Goal: Subscribe to service/newsletter

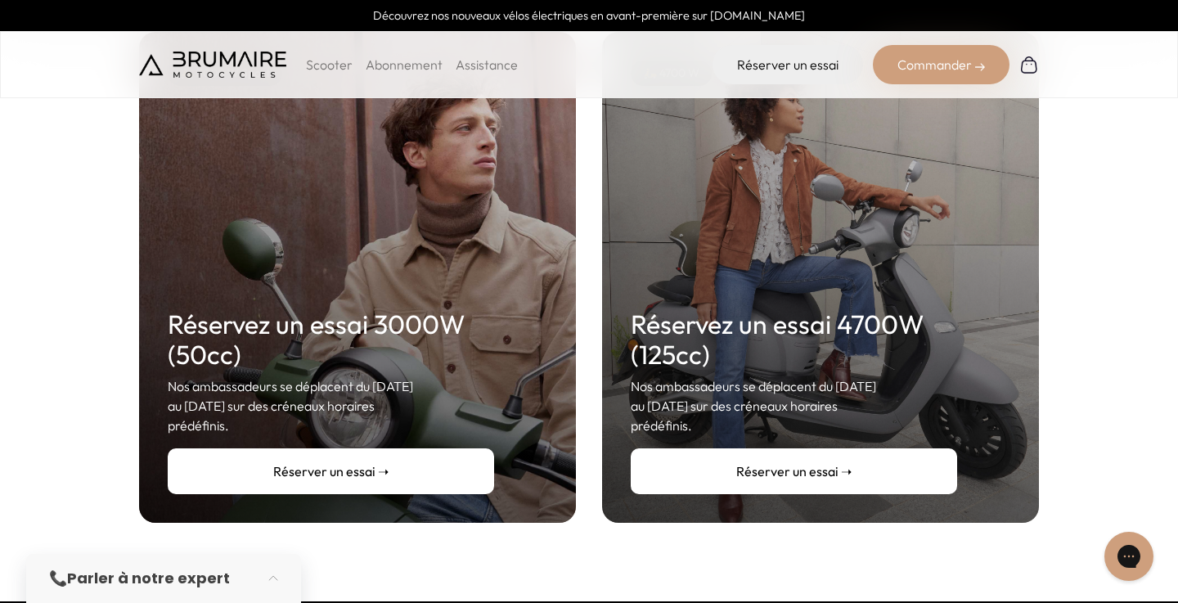
scroll to position [301, 0]
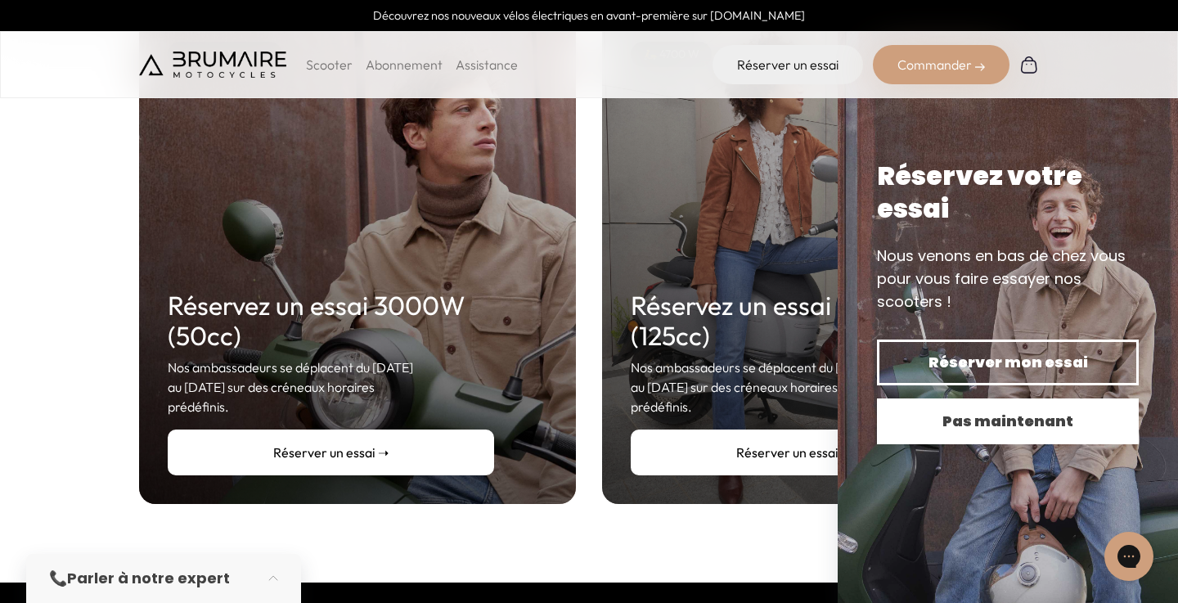
click at [1008, 418] on span "Pas maintenant" at bounding box center [1007, 421] width 204 height 23
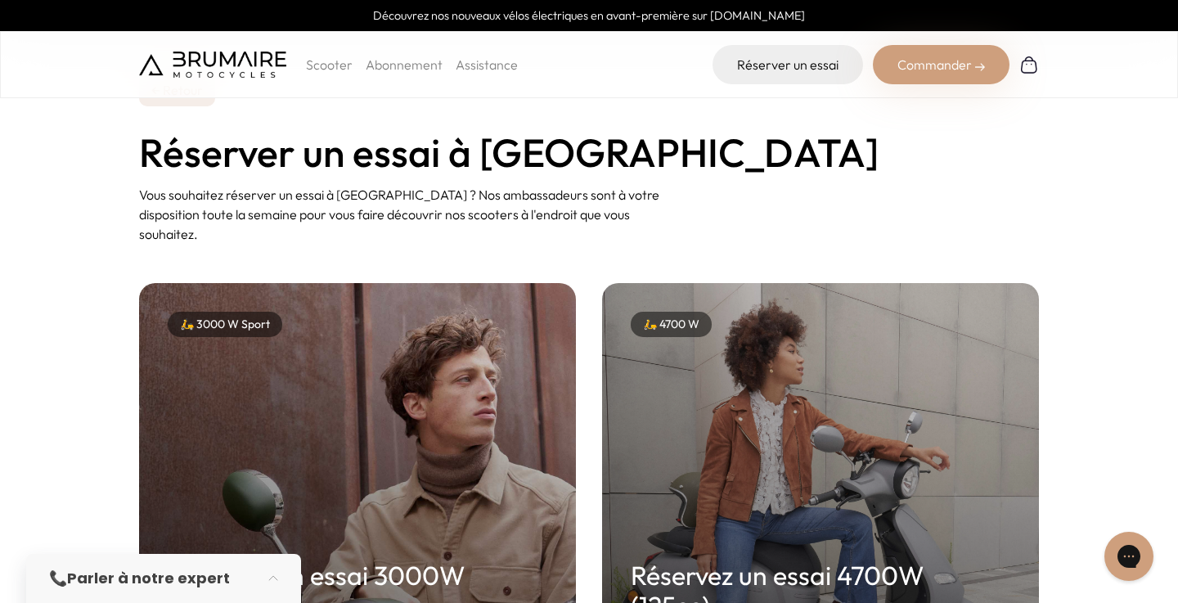
scroll to position [0, 0]
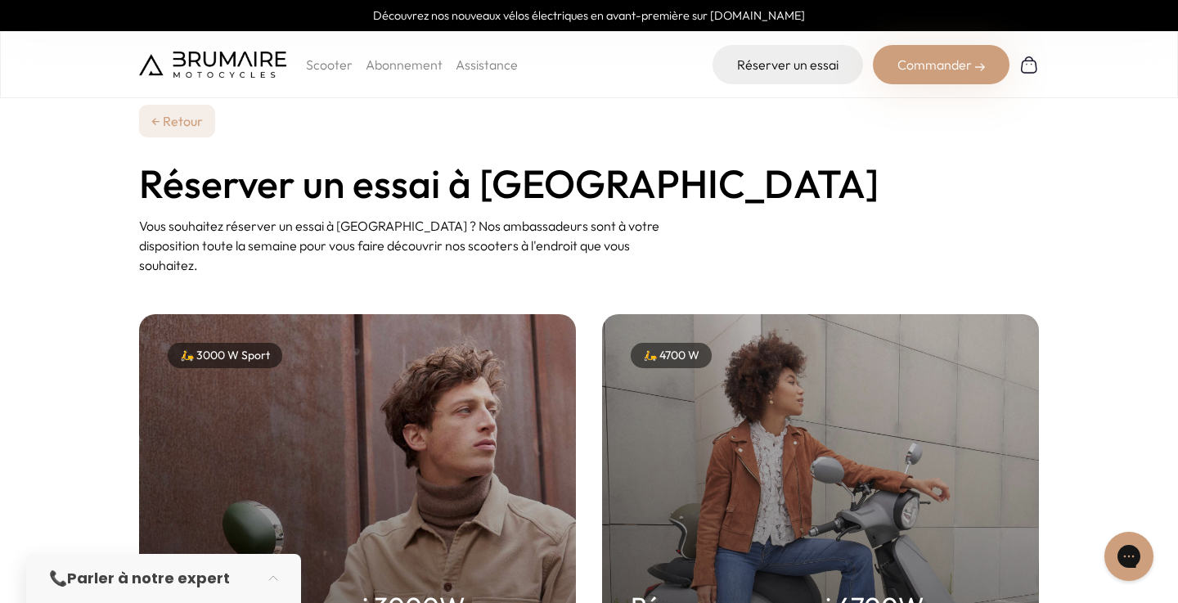
click at [411, 66] on link "Abonnement" at bounding box center [404, 64] width 77 height 16
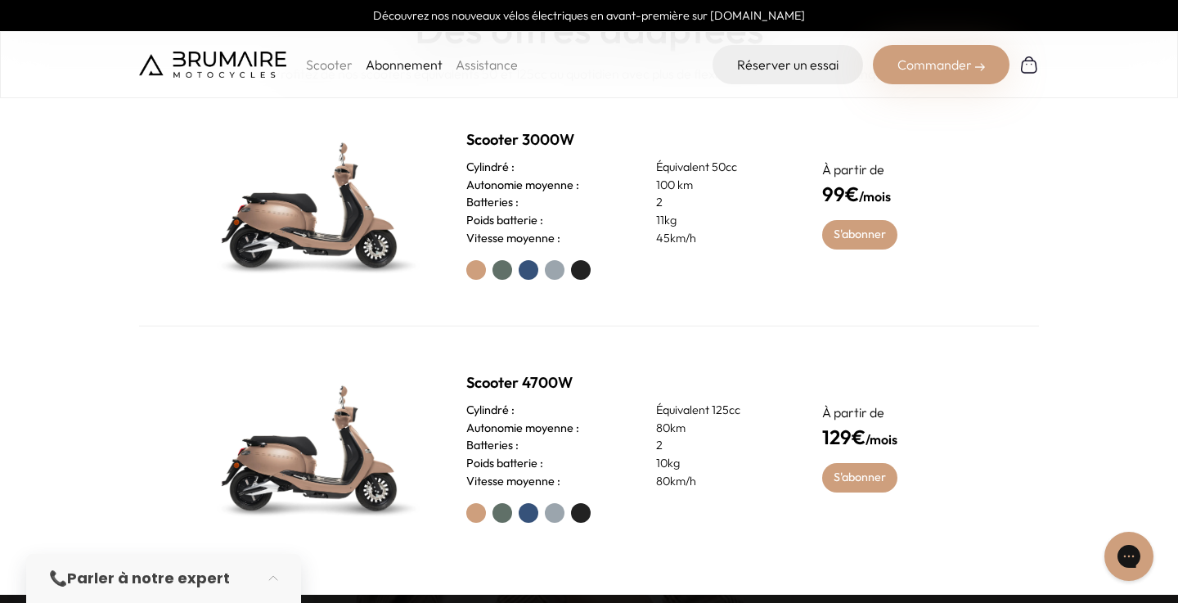
scroll to position [693, 0]
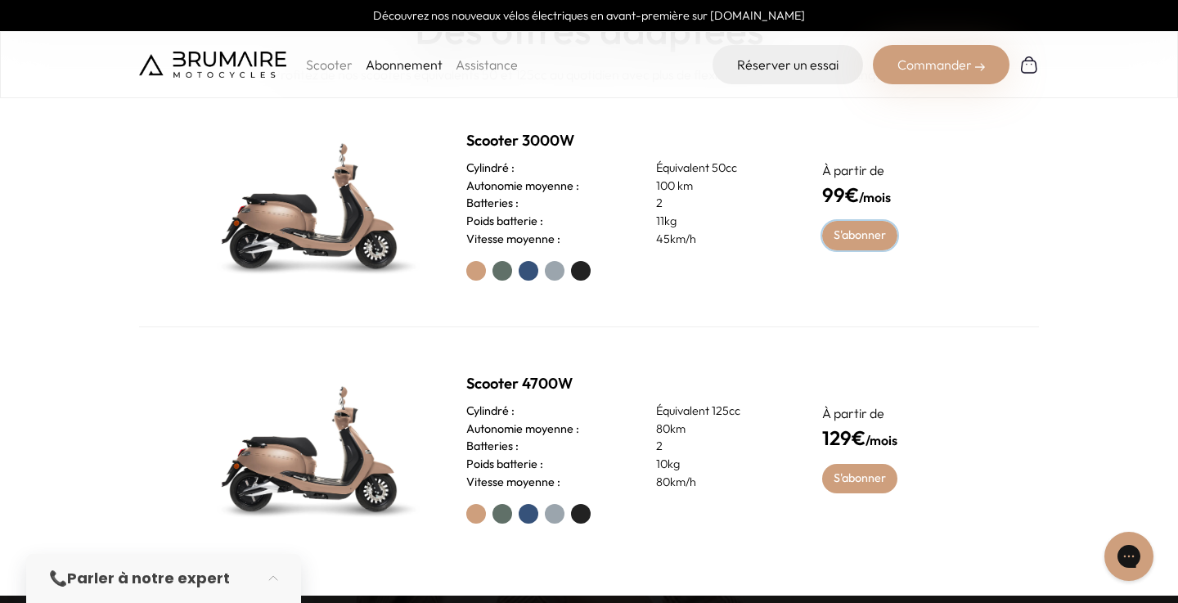
click at [860, 231] on link "S'abonner" at bounding box center [860, 235] width 76 height 29
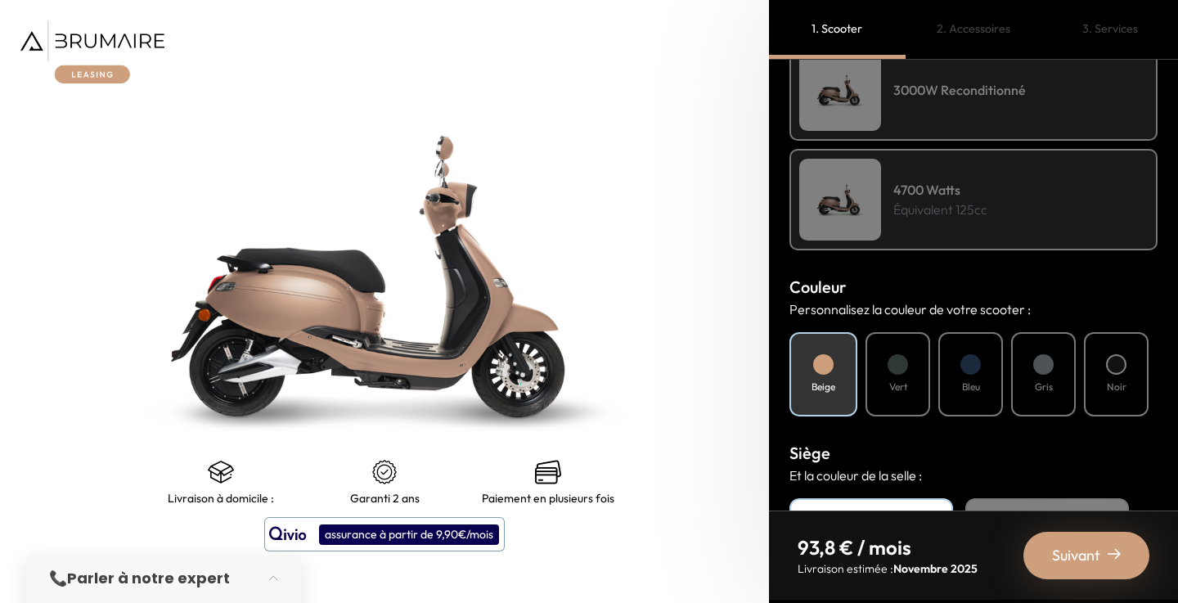
scroll to position [401, 0]
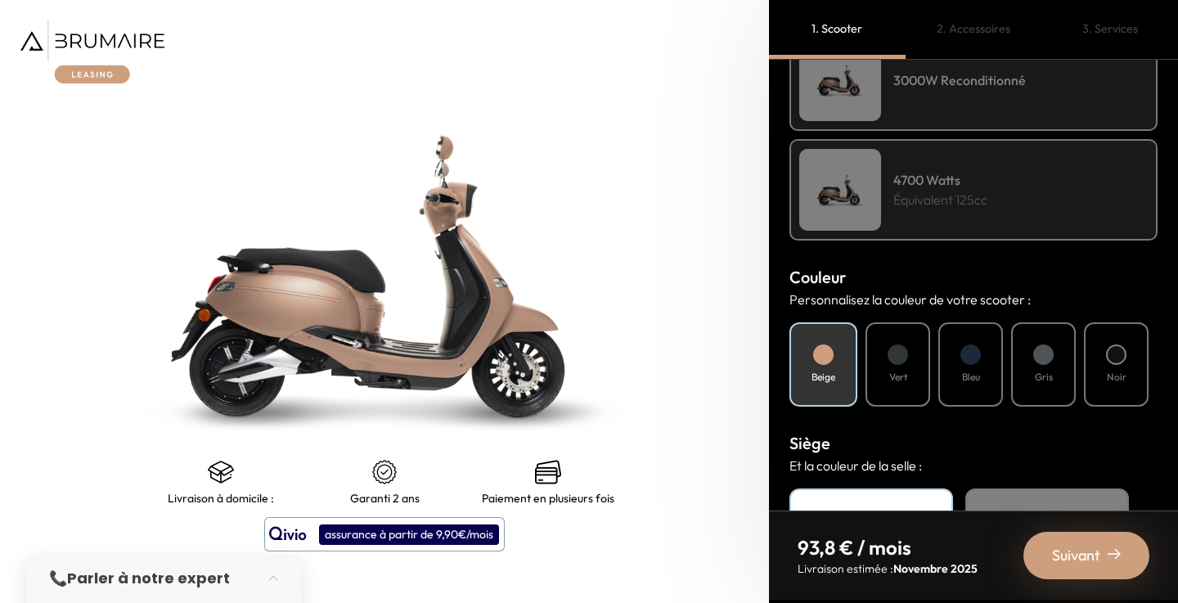
click at [1091, 350] on div "Noir" at bounding box center [1116, 364] width 65 height 84
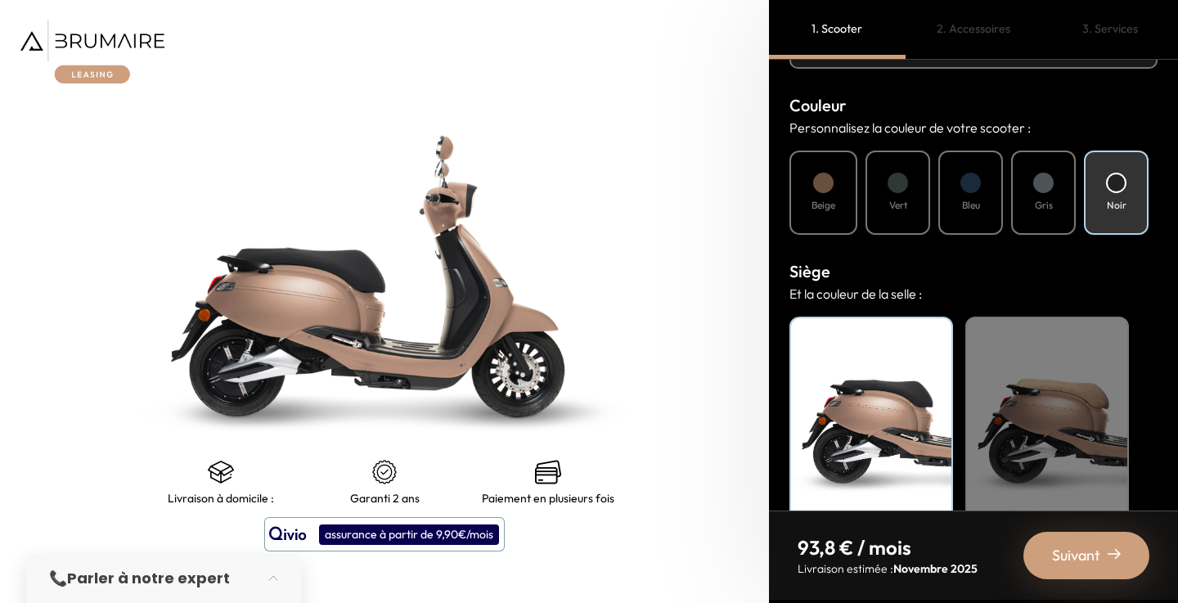
scroll to position [604, 0]
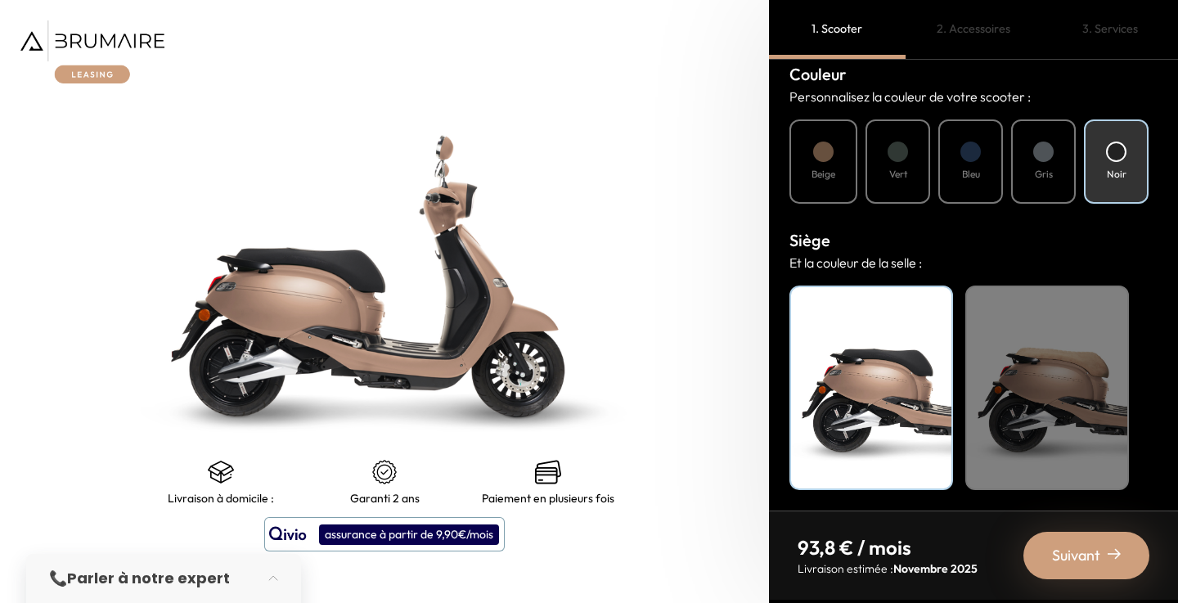
click at [1091, 350] on div "Beige" at bounding box center [1047, 387] width 164 height 204
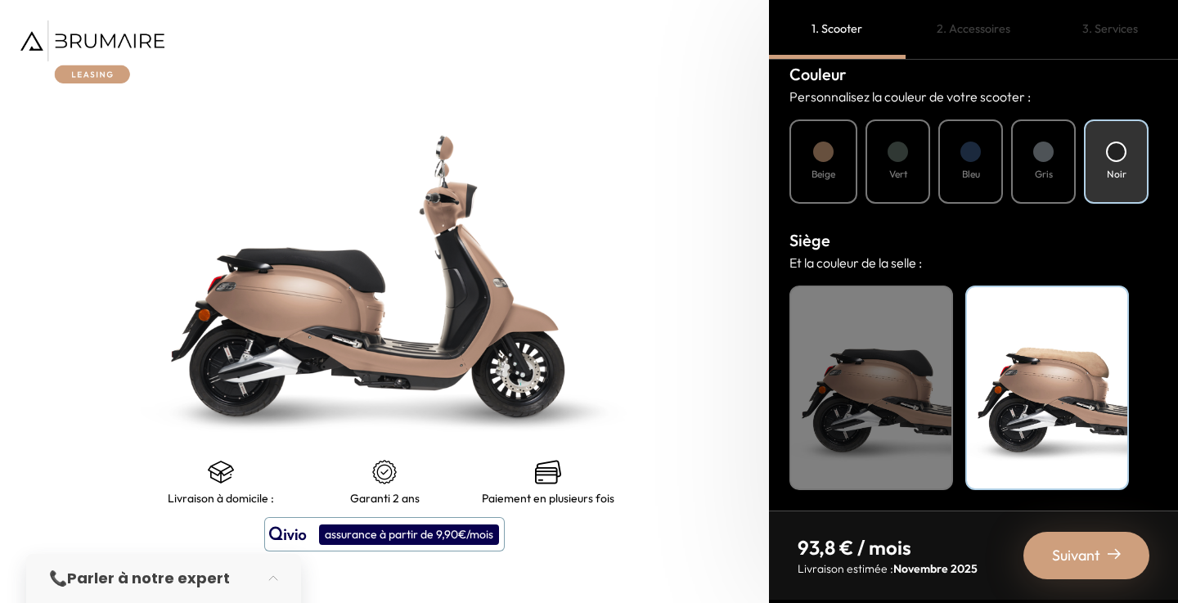
click at [1067, 554] on span "Suivant" at bounding box center [1076, 555] width 48 height 23
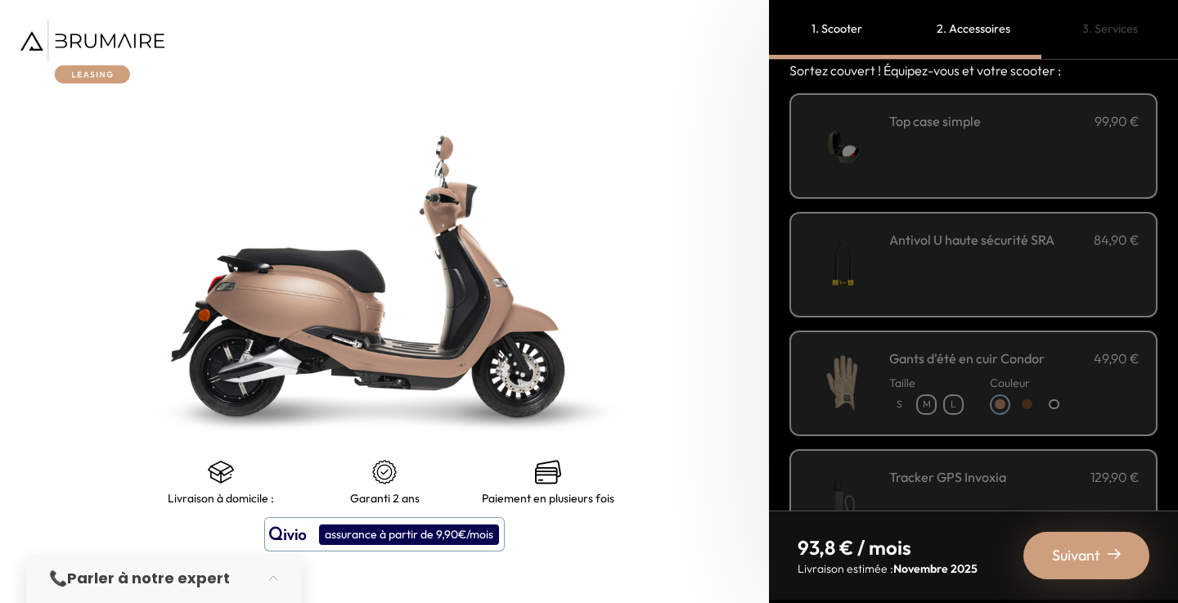
scroll to position [51, 0]
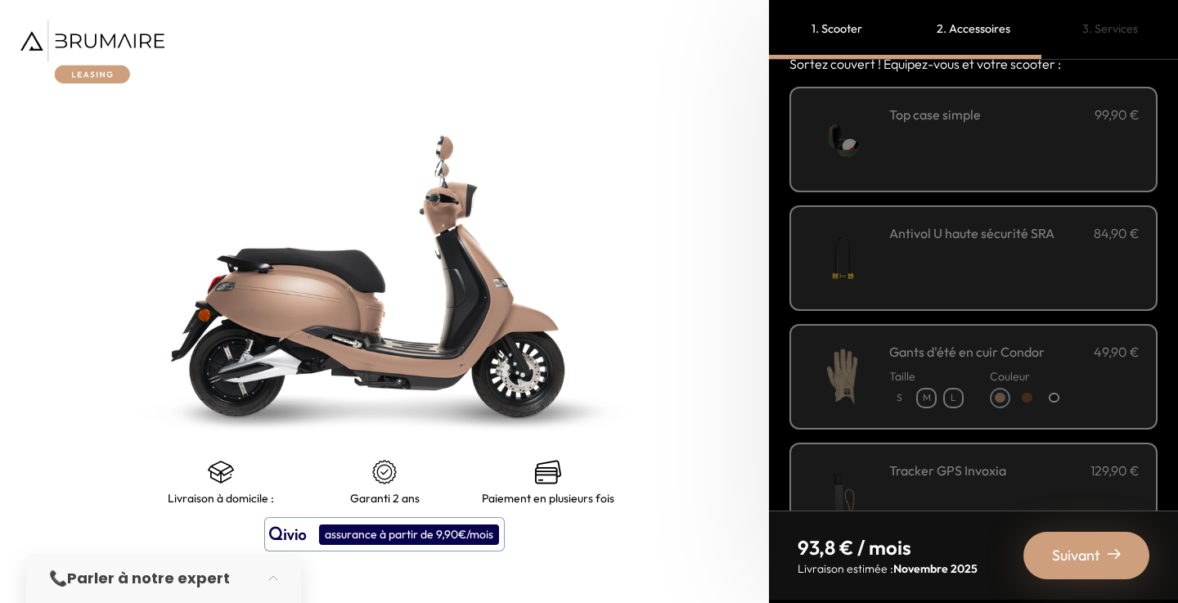
click at [1023, 136] on div "**********" at bounding box center [1014, 140] width 250 height 70
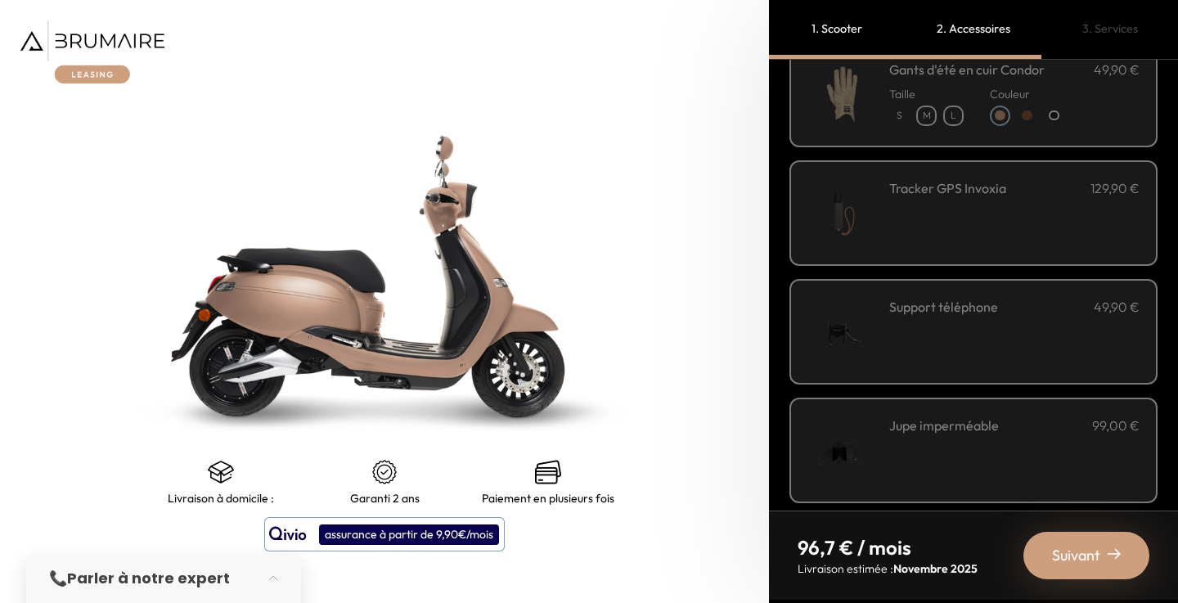
scroll to position [345, 0]
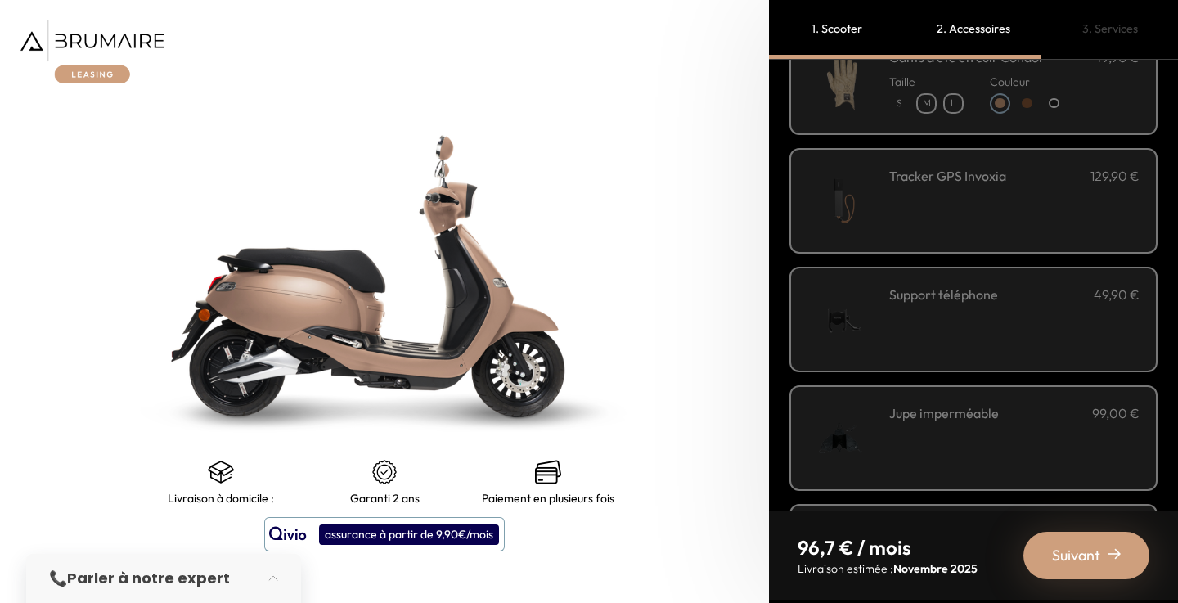
click at [978, 343] on div "Support téléphone 49,90 €" at bounding box center [1014, 320] width 250 height 70
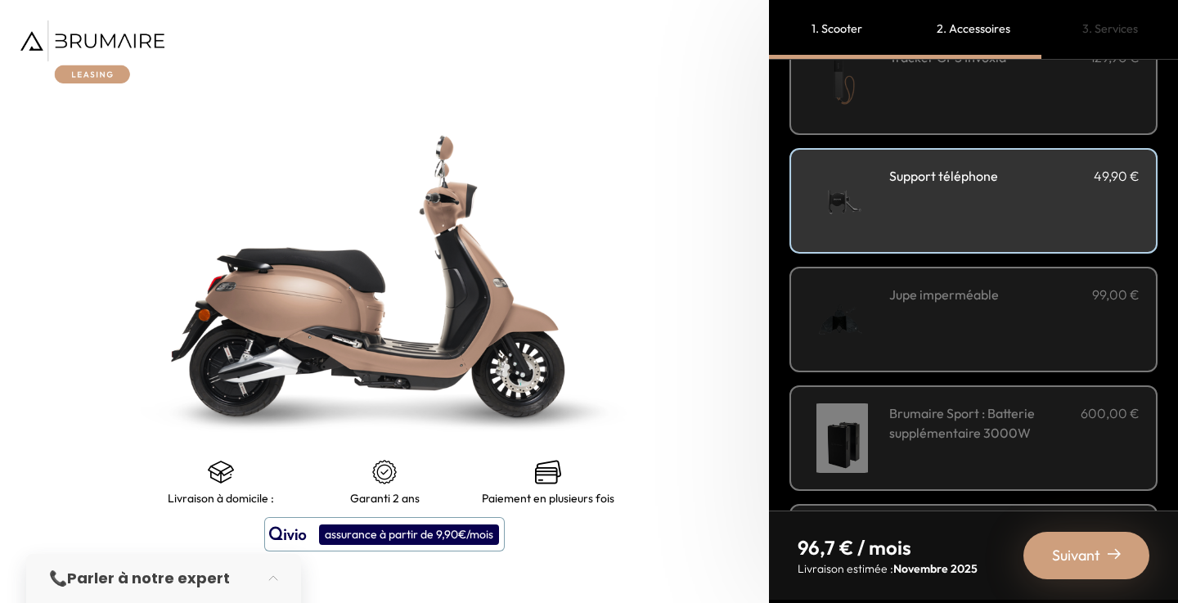
scroll to position [465, 0]
click at [978, 305] on div "Jupe imperméable 99,00 €" at bounding box center [1014, 318] width 250 height 70
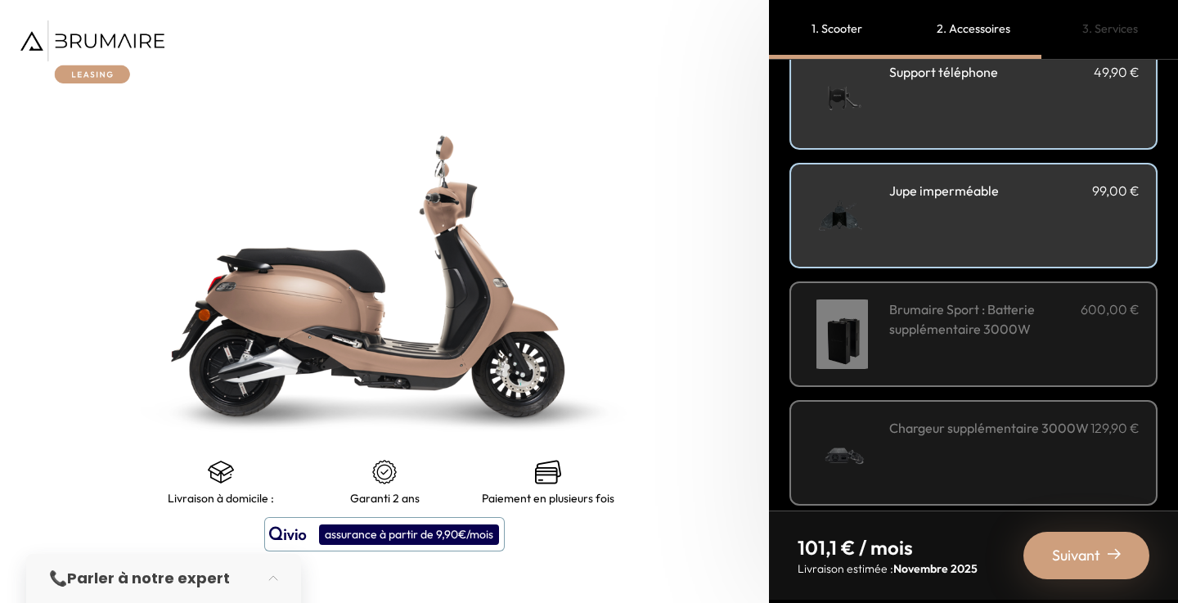
scroll to position [583, 0]
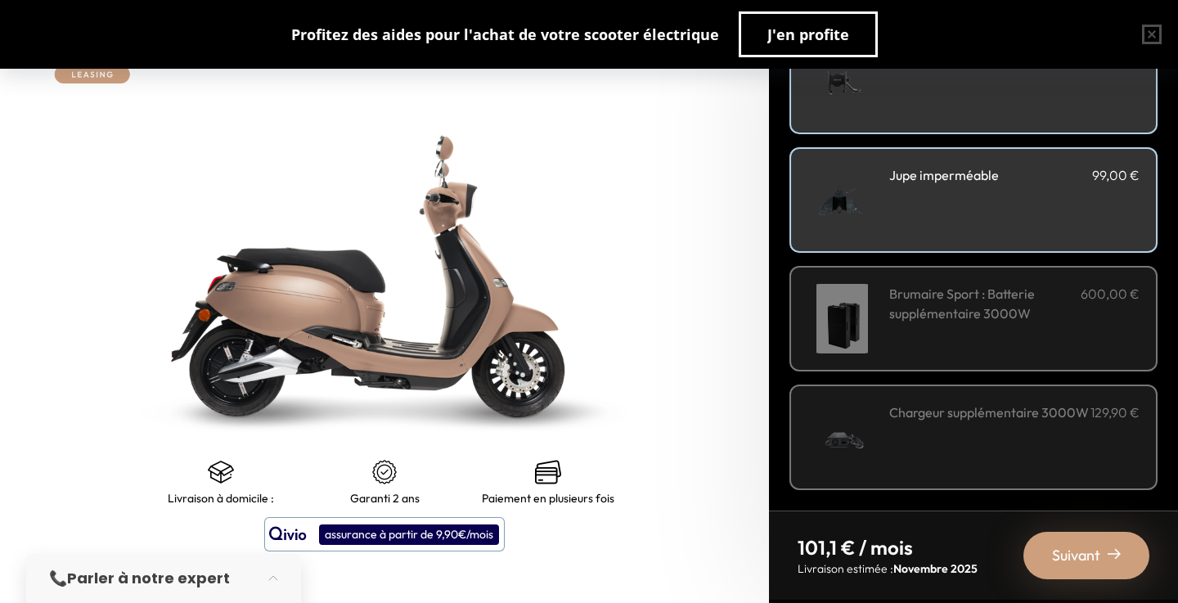
click at [1055, 554] on span "Suivant" at bounding box center [1076, 555] width 48 height 23
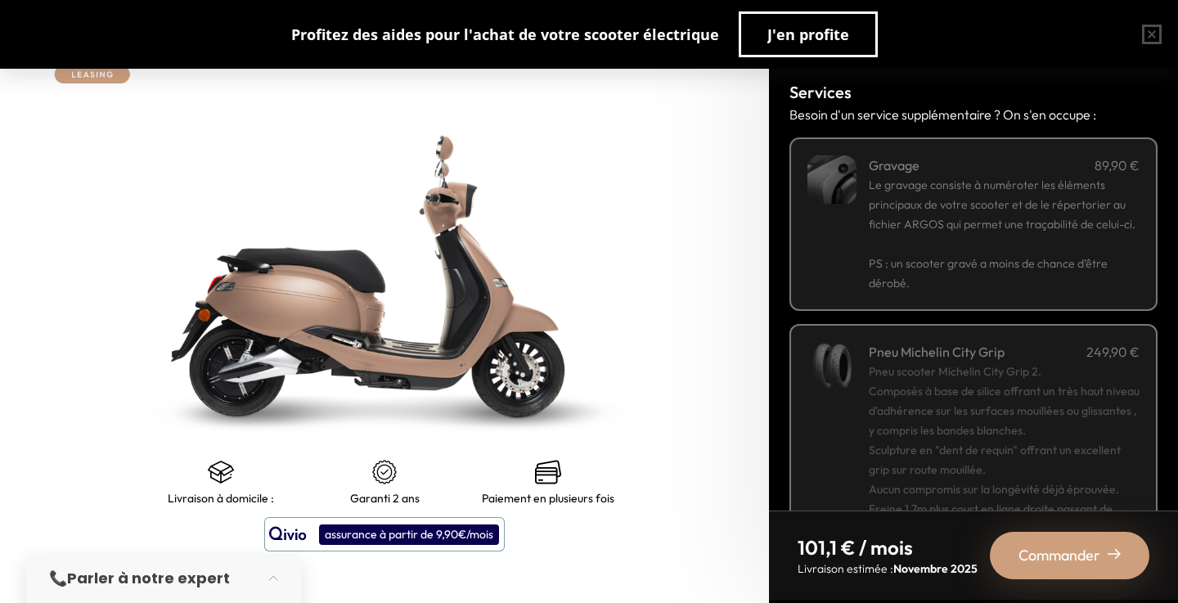
scroll to position [105, 0]
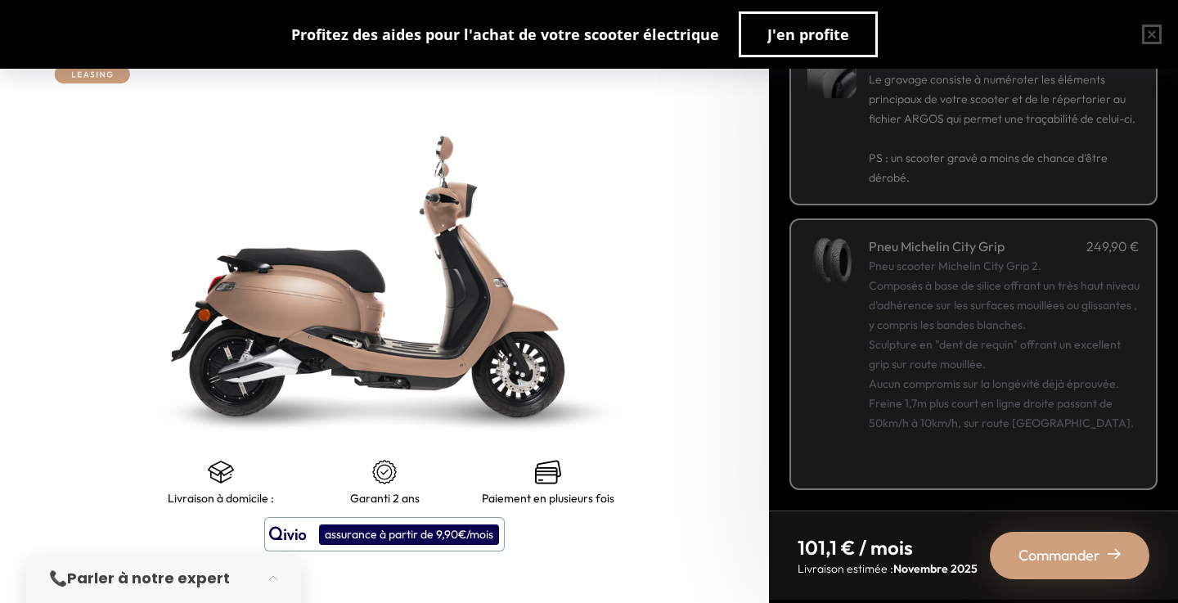
click at [951, 259] on div "Pneu scooter Michelin City Grip 2. Composés à base de silice offrant un très ha…" at bounding box center [1004, 364] width 271 height 216
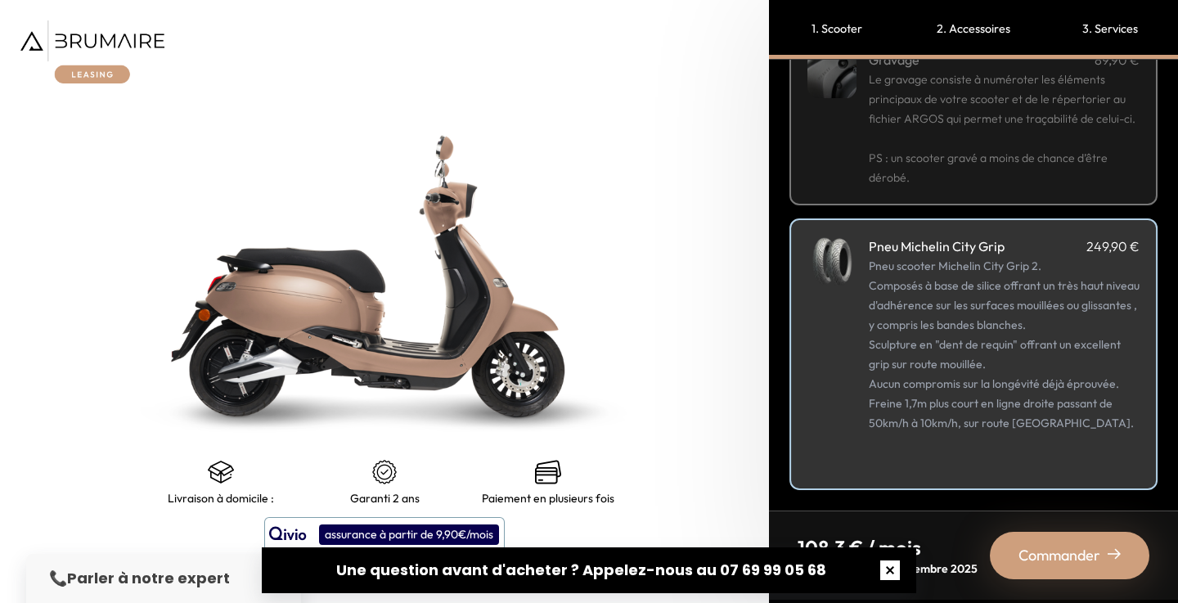
click at [875, 573] on button "button" at bounding box center [890, 570] width 52 height 52
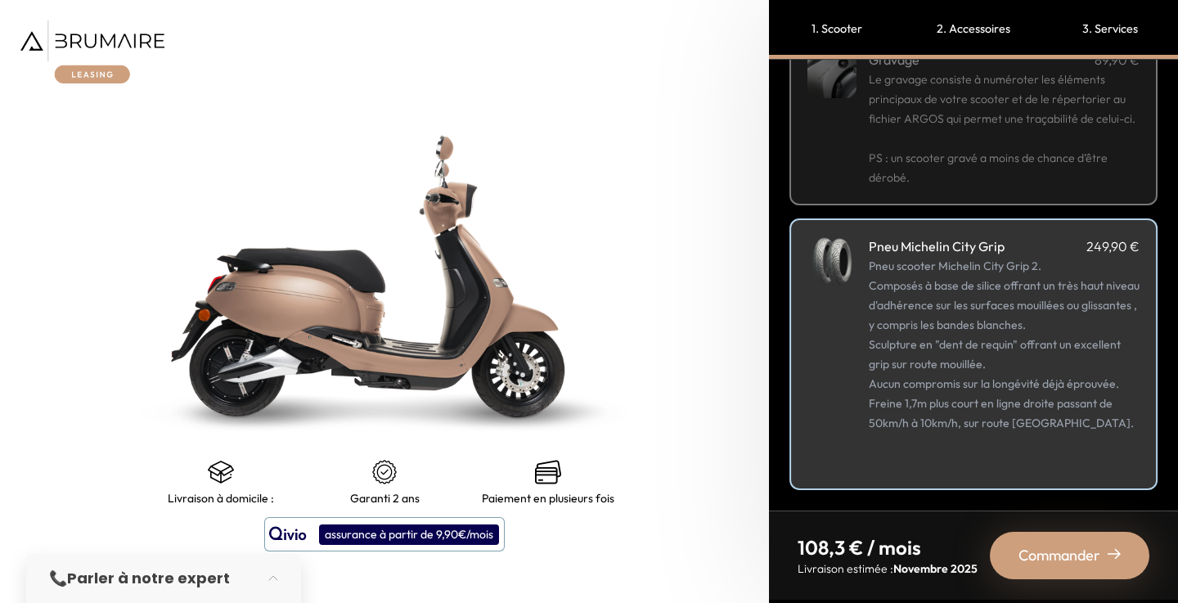
click at [377, 538] on div "assurance à partir de 9,90€/mois" at bounding box center [409, 534] width 180 height 20
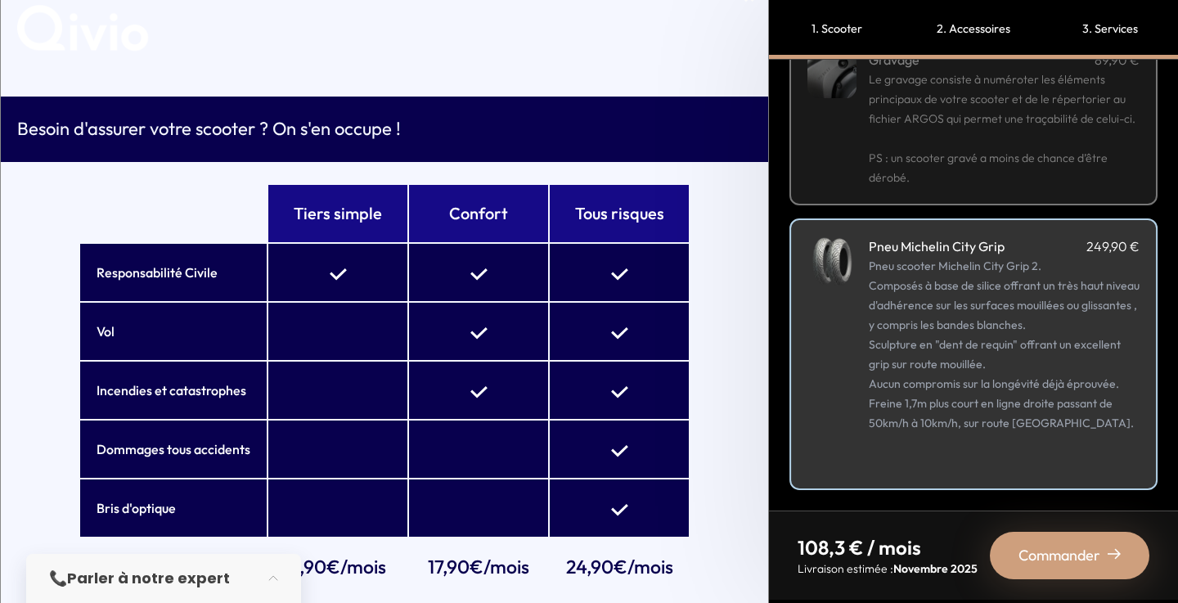
scroll to position [25, 0]
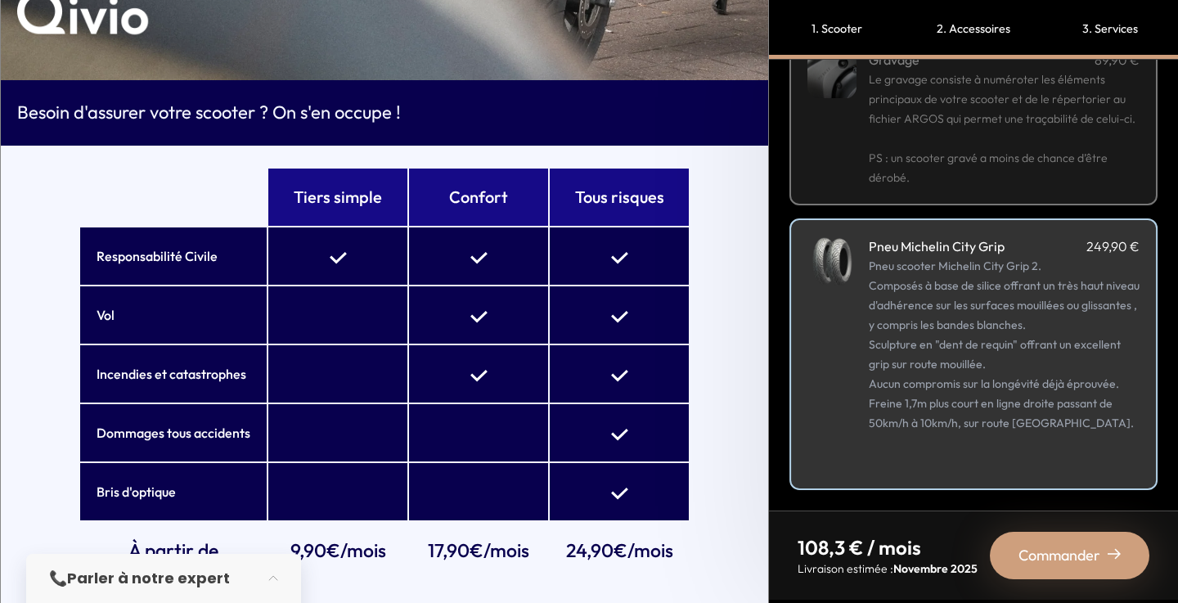
click at [249, 581] on div "📞 Parler à notre expert" at bounding box center [163, 578] width 275 height 49
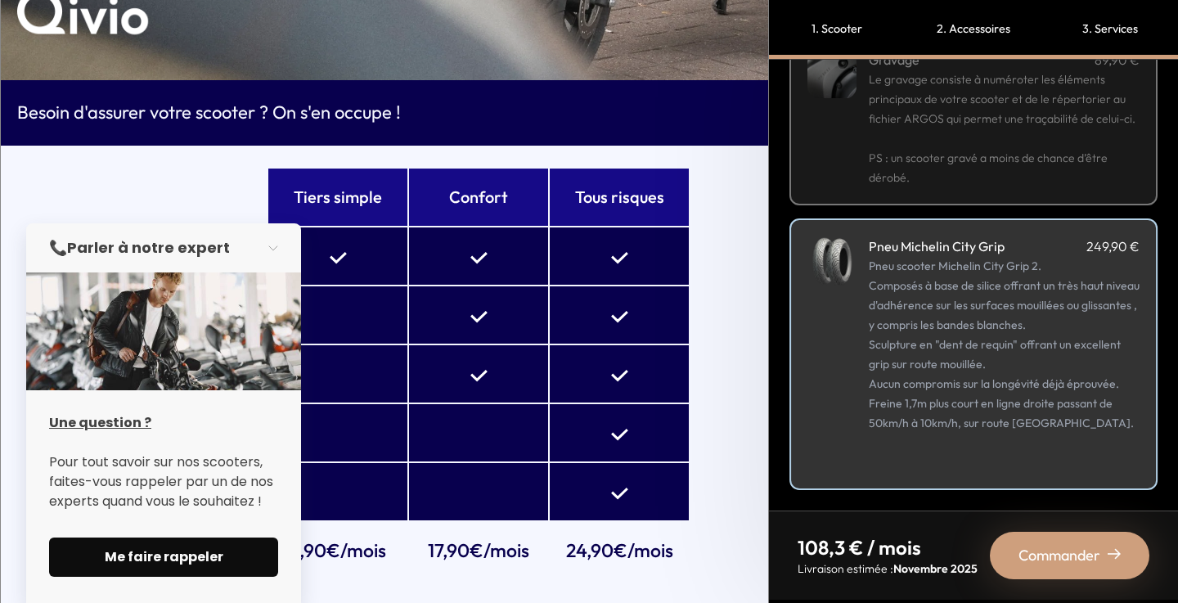
click at [227, 554] on span "Me faire rappeler" at bounding box center [164, 557] width 190 height 20
click at [267, 250] on button "button" at bounding box center [278, 248] width 46 height 36
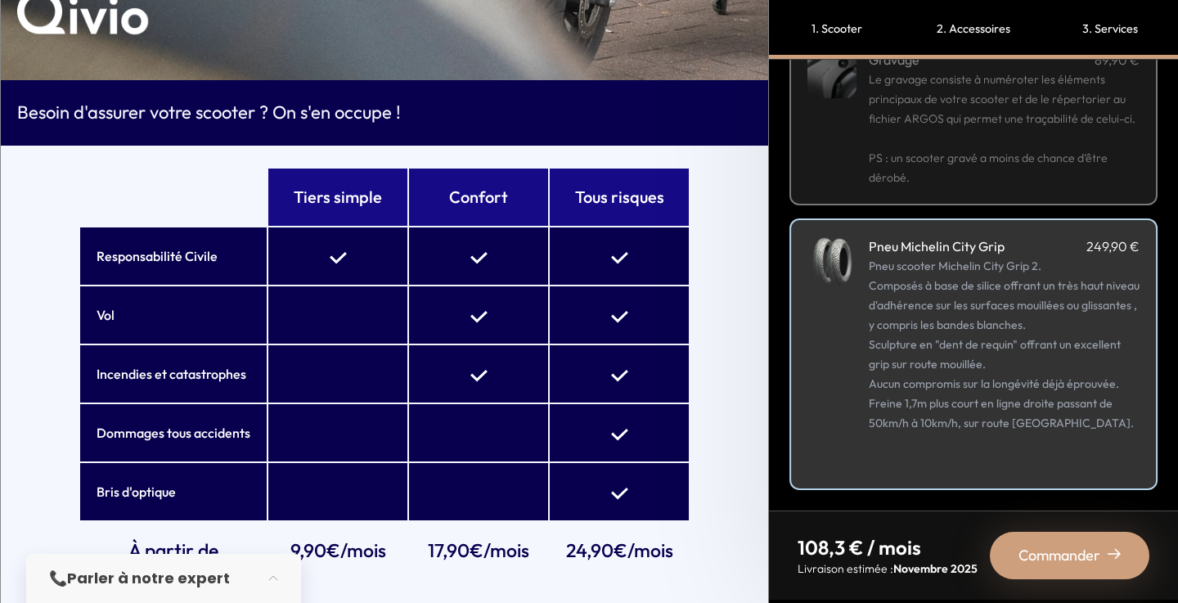
click at [447, 336] on td at bounding box center [478, 314] width 139 height 57
click at [596, 460] on td at bounding box center [619, 432] width 139 height 57
click at [1053, 575] on div "Commander" at bounding box center [1069, 555] width 159 height 47
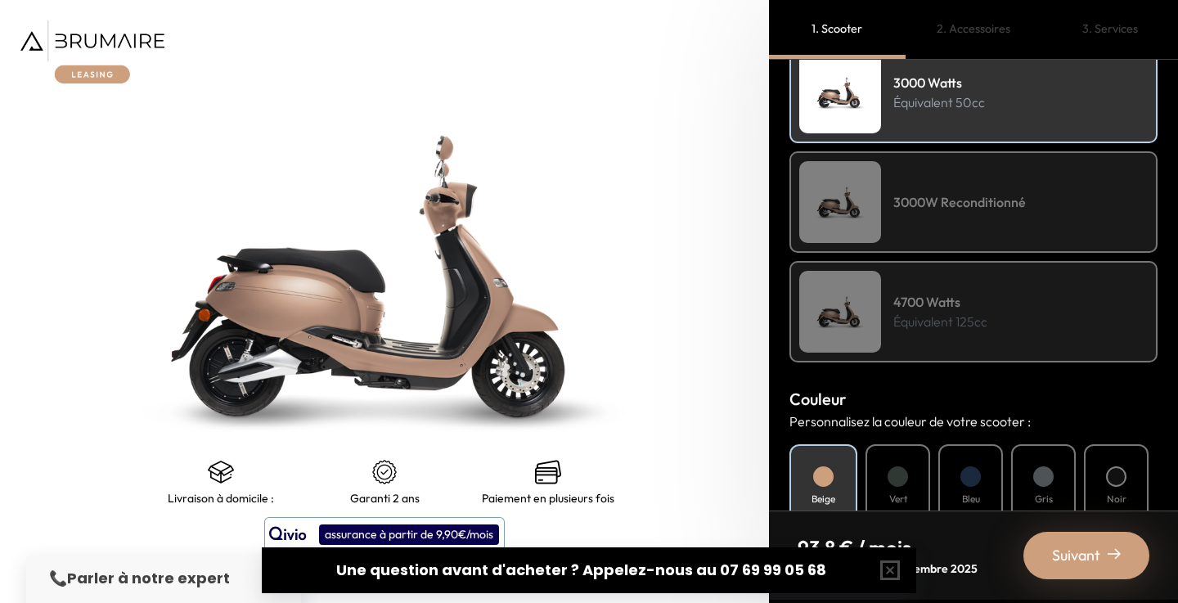
scroll to position [604, 0]
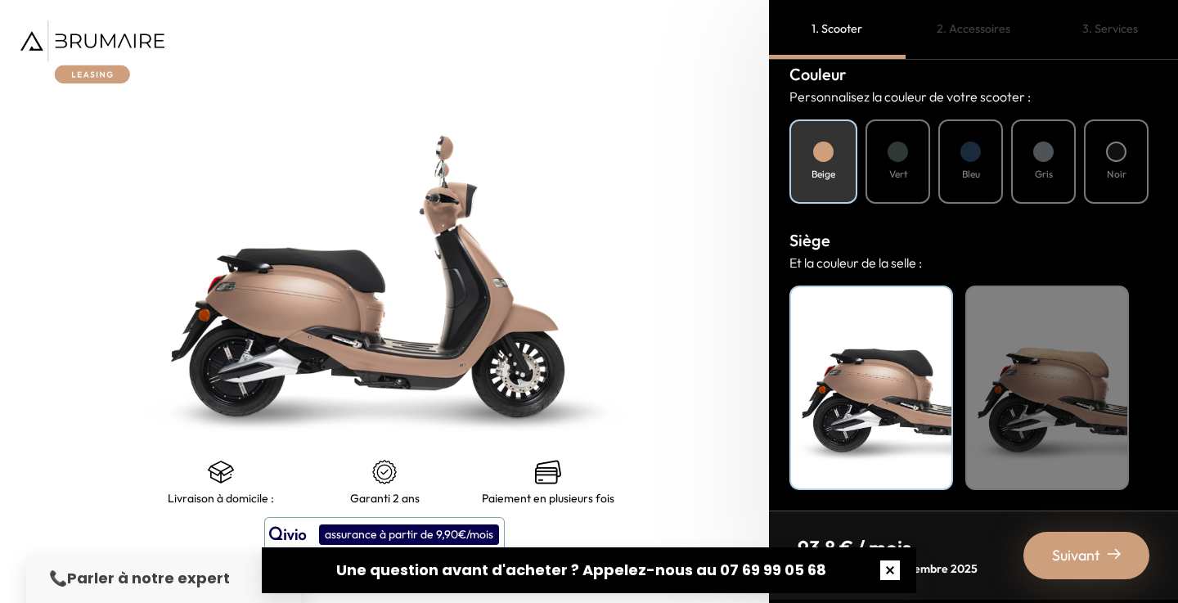
click at [877, 569] on button "button" at bounding box center [890, 570] width 52 height 52
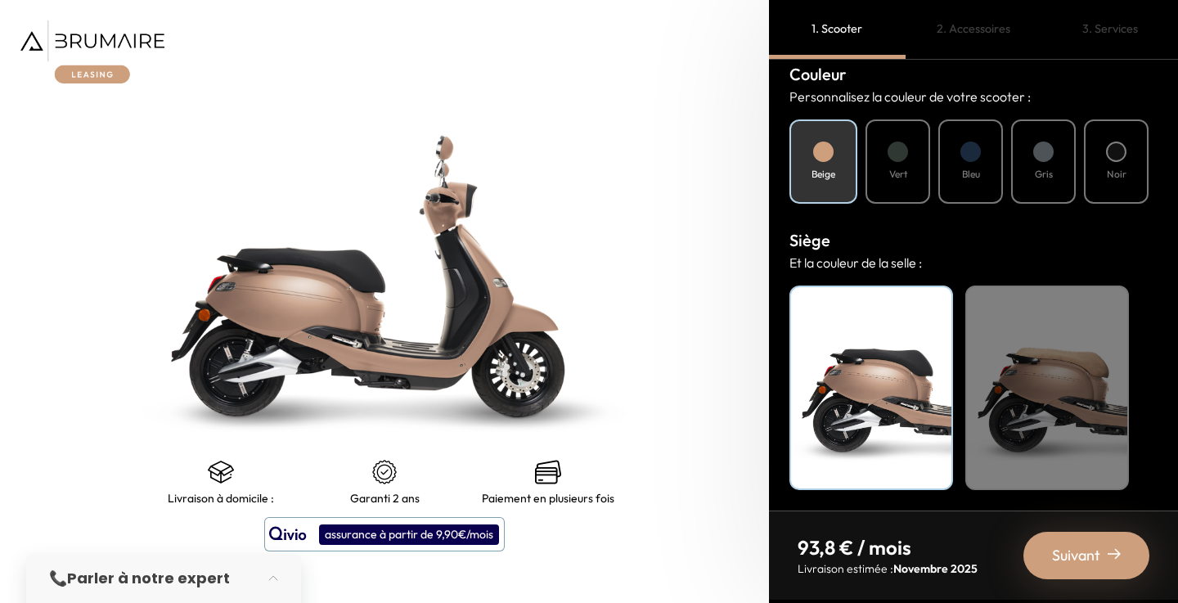
click at [406, 545] on button "assurance à partir de 9,90€/mois" at bounding box center [384, 534] width 240 height 34
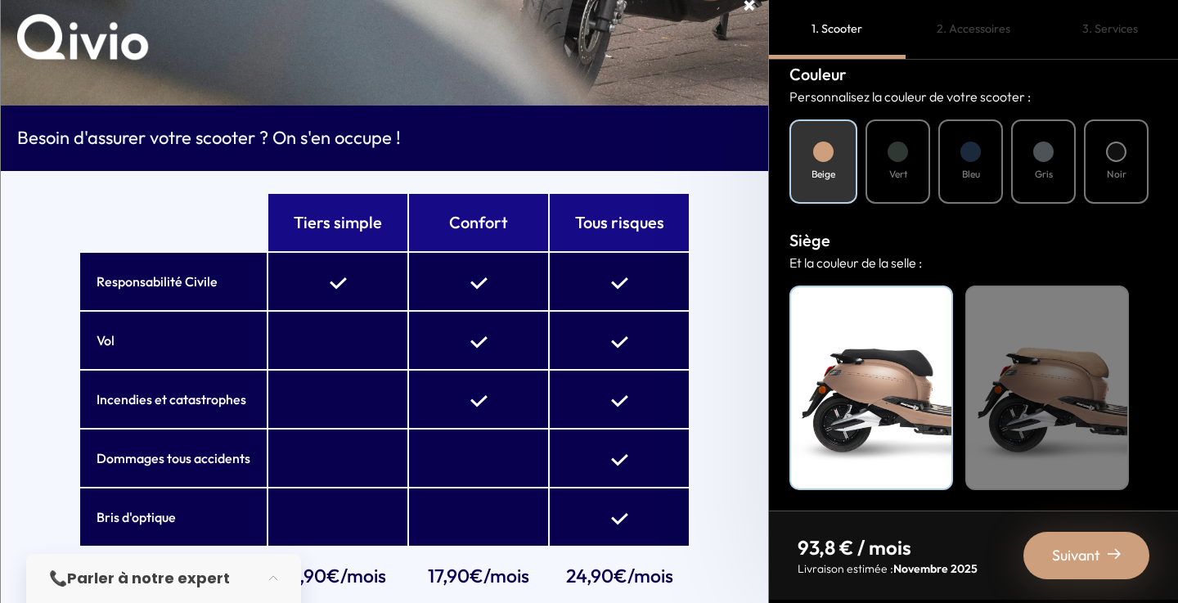
scroll to position [25, 0]
